Goal: Find specific page/section: Find specific page/section

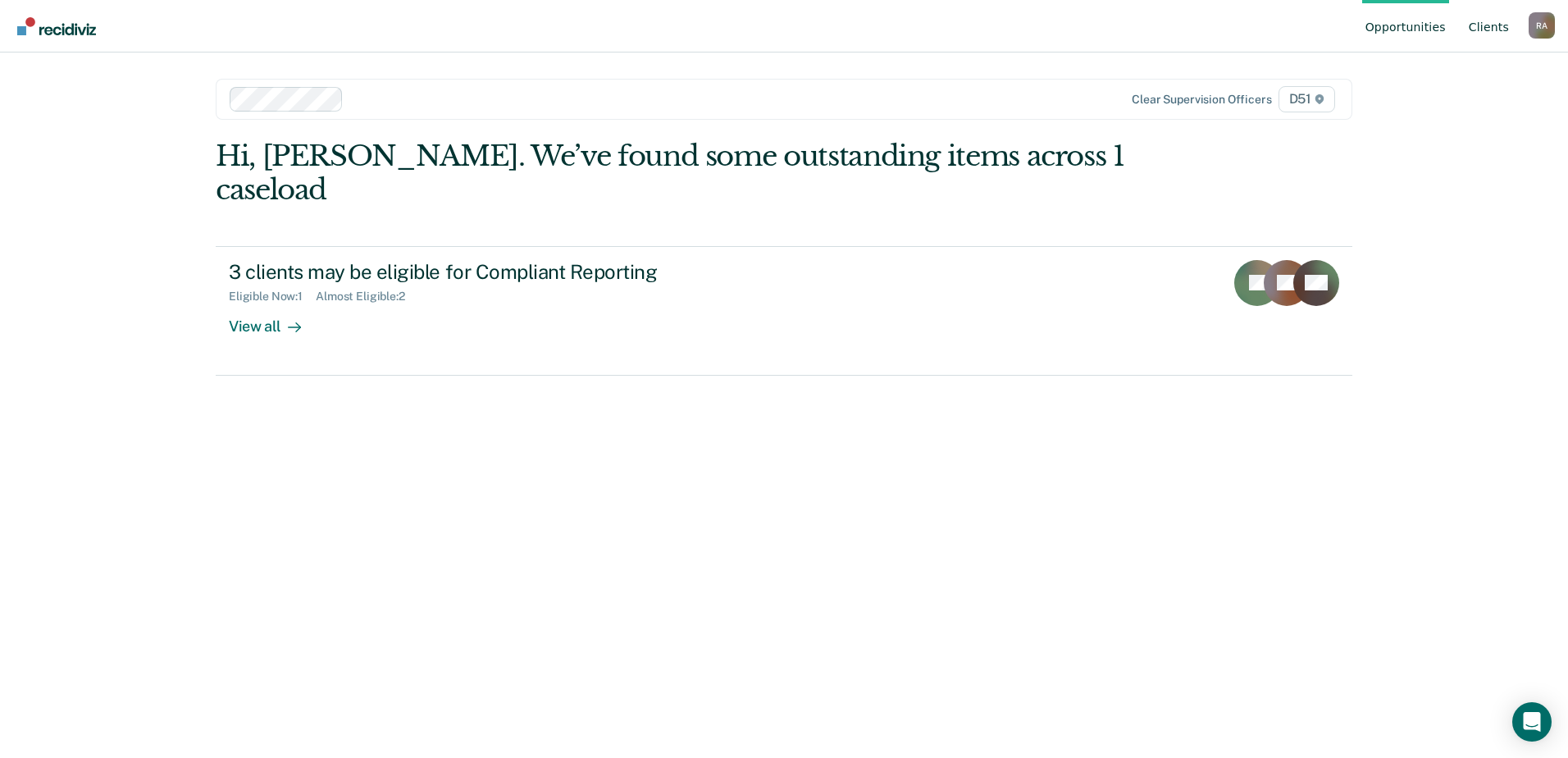
click at [1500, 30] on link "Client s" at bounding box center [1489, 26] width 47 height 53
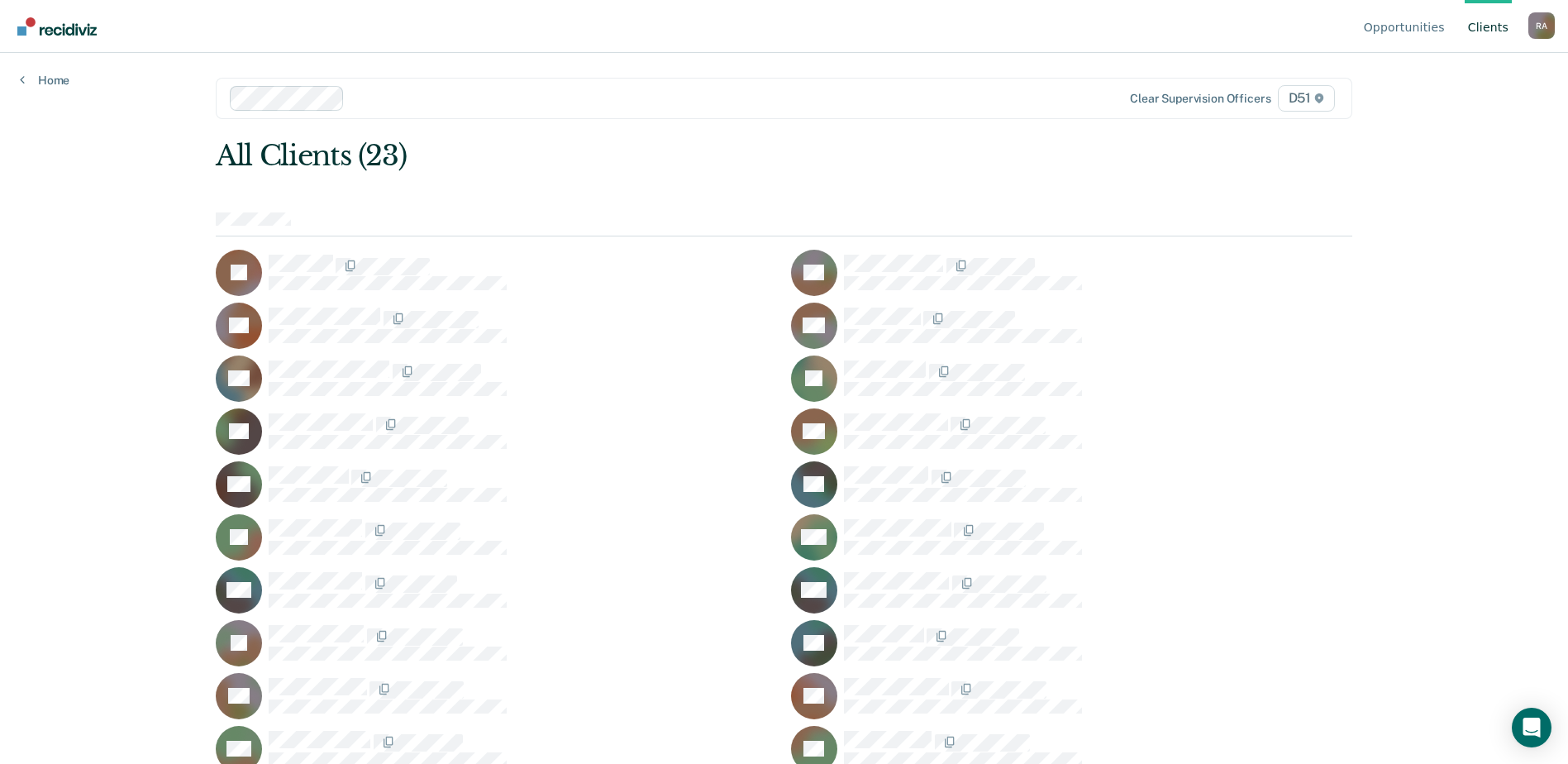
scroll to position [113, 0]
